Goal: Task Accomplishment & Management: Complete application form

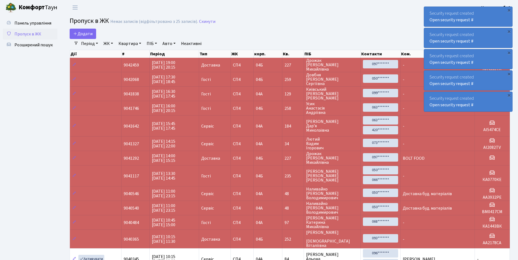
select select "25"
click at [79, 29] on link "Додати" at bounding box center [83, 34] width 26 height 10
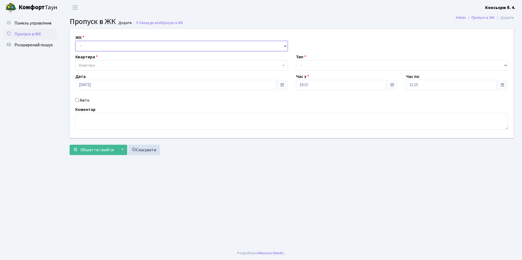
click at [88, 47] on select "- [STREET_ADDRESS]" at bounding box center [181, 46] width 212 height 10
select select "325"
click at [75, 41] on select "- [STREET_ADDRESS]" at bounding box center [181, 46] width 212 height 10
select select
click at [94, 66] on span "Квартира" at bounding box center [87, 65] width 16 height 5
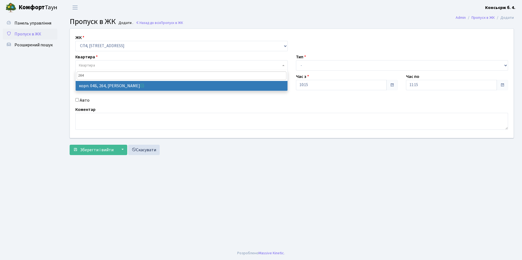
type input "264"
select select "21292"
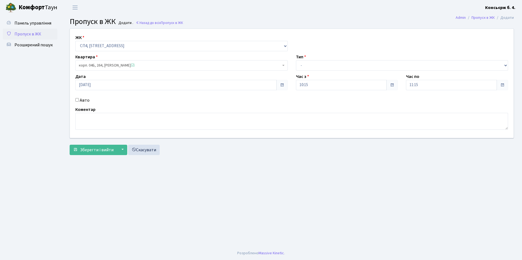
click at [77, 100] on input "Авто" at bounding box center [77, 100] width 4 height 4
checkbox input "true"
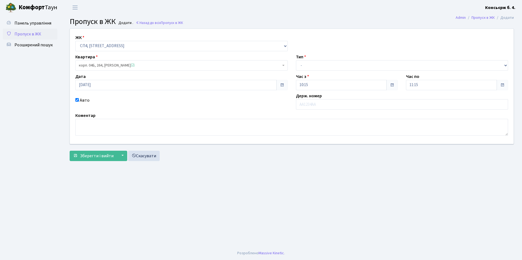
click at [282, 106] on div "Авто" at bounding box center [181, 103] width 221 height 13
click at [299, 103] on input "text" at bounding box center [402, 104] width 212 height 10
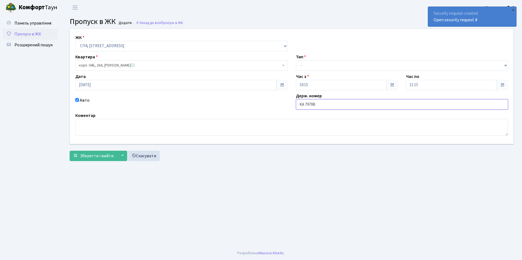
click at [319, 105] on input "KA 7979B" at bounding box center [402, 104] width 212 height 10
type input "KA7979BI"
click at [101, 154] on span "Зберегти і вийти" at bounding box center [97, 156] width 34 height 6
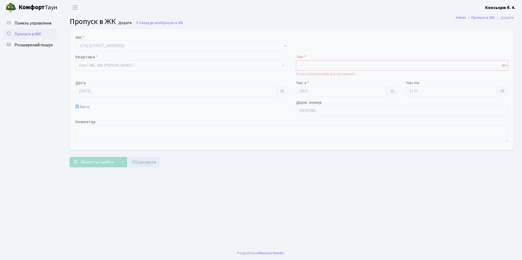
click at [299, 64] on select "- Доставка Таксі Гості Сервіс" at bounding box center [402, 65] width 212 height 10
select select "1"
click at [296, 60] on select "- Доставка Таксі Гості Сервіс" at bounding box center [402, 65] width 212 height 10
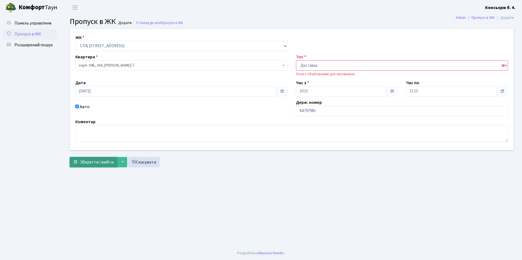
click at [101, 160] on span "Зберегти і вийти" at bounding box center [97, 162] width 34 height 6
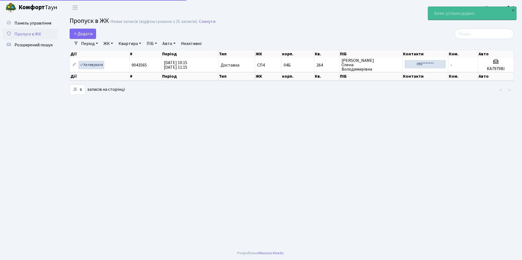
select select "25"
